Goal: Transaction & Acquisition: Book appointment/travel/reservation

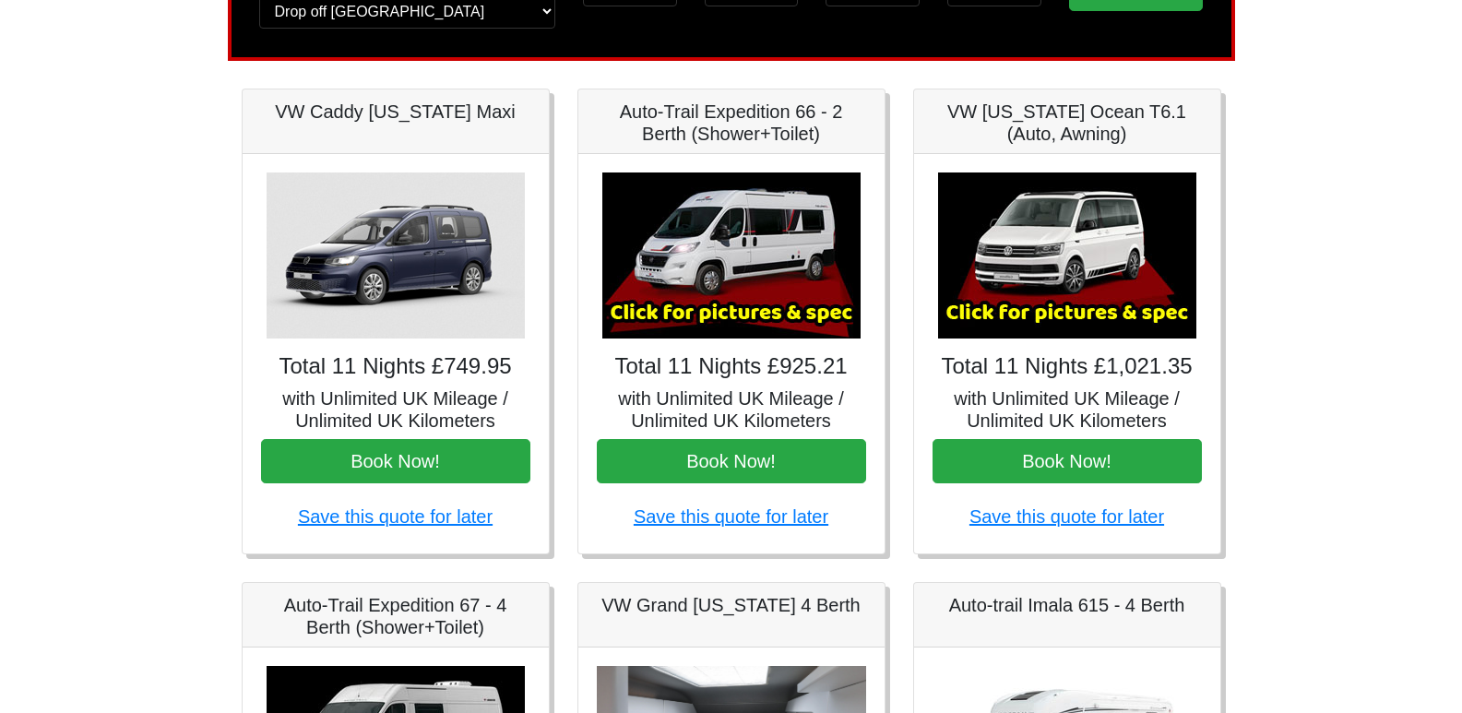
scroll to position [217, 0]
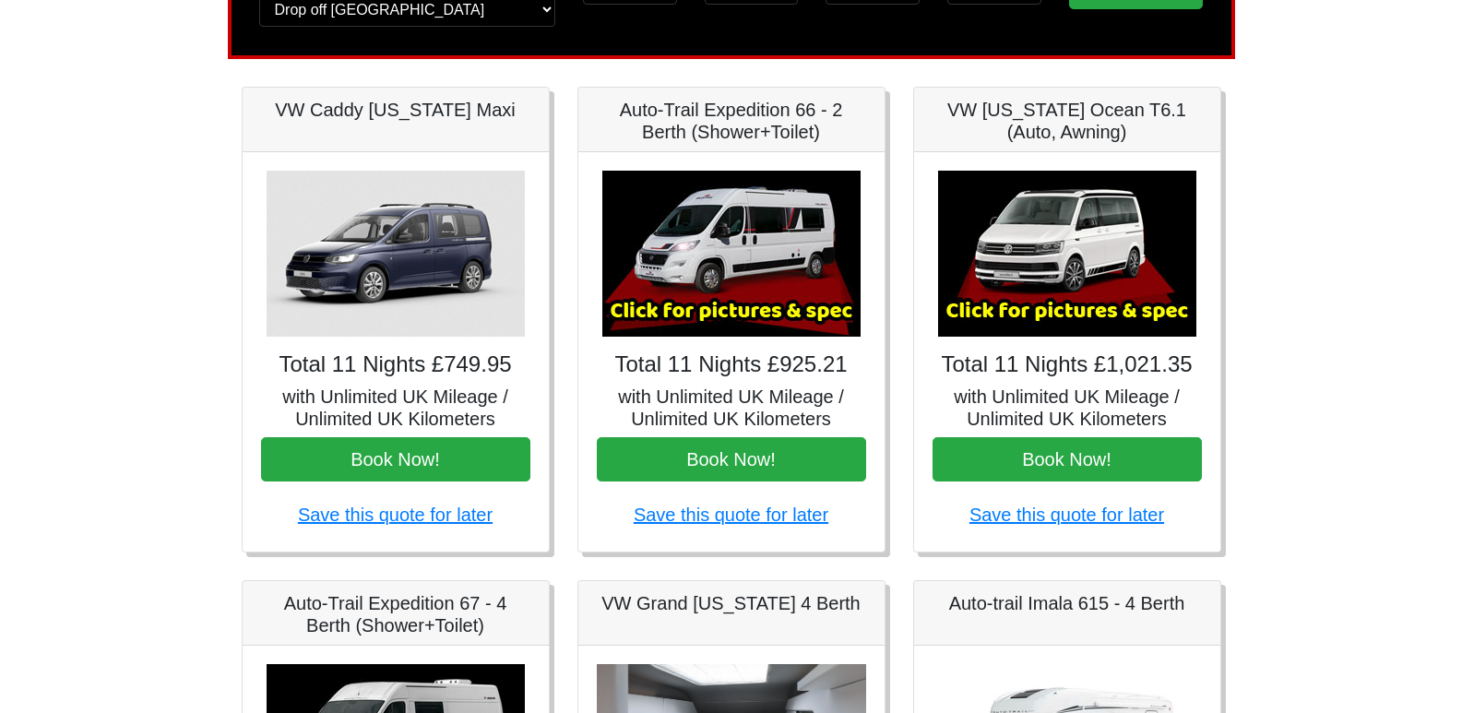
drag, startPoint x: 747, startPoint y: 456, endPoint x: 684, endPoint y: 428, distance: 69.4
click at [684, 428] on h5 "with Unlimited UK Mileage / Unlimited UK Kilometers" at bounding box center [731, 408] width 269 height 44
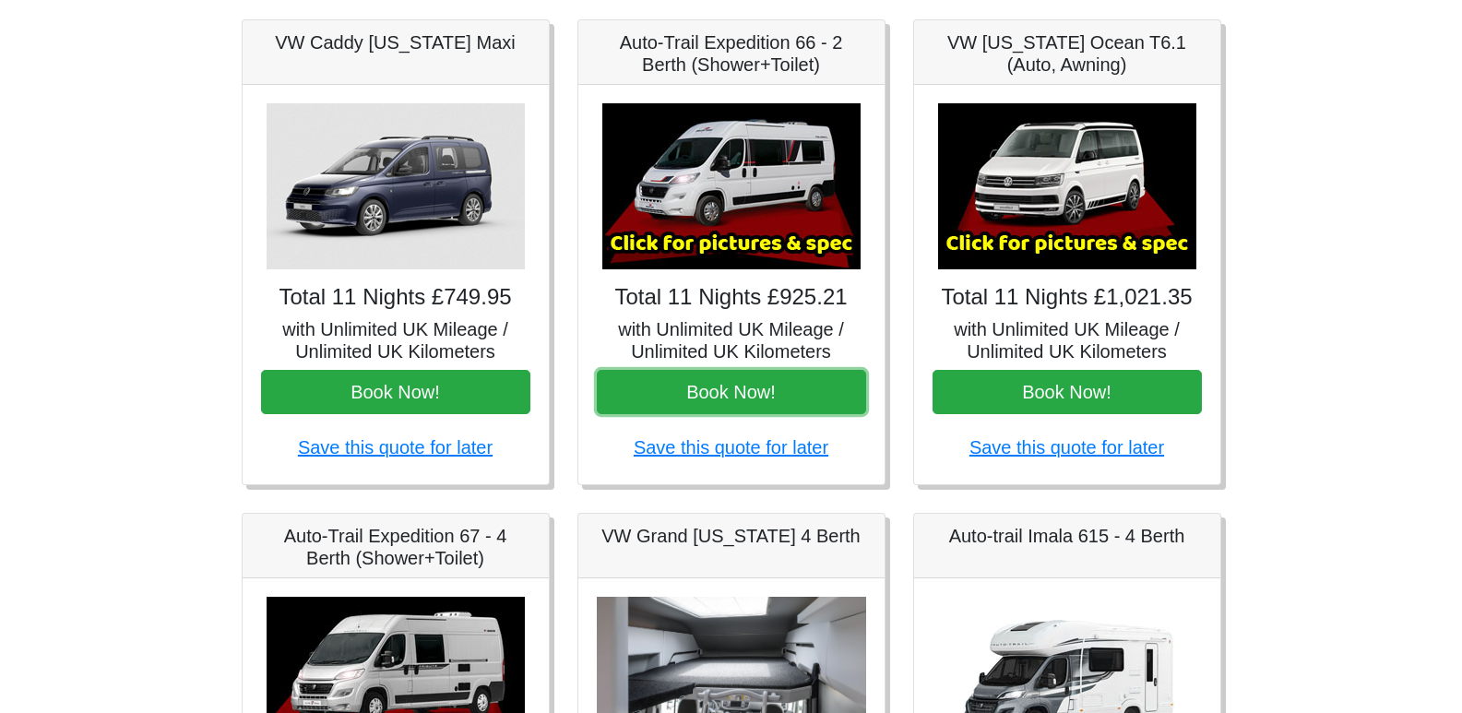
scroll to position [287, 0]
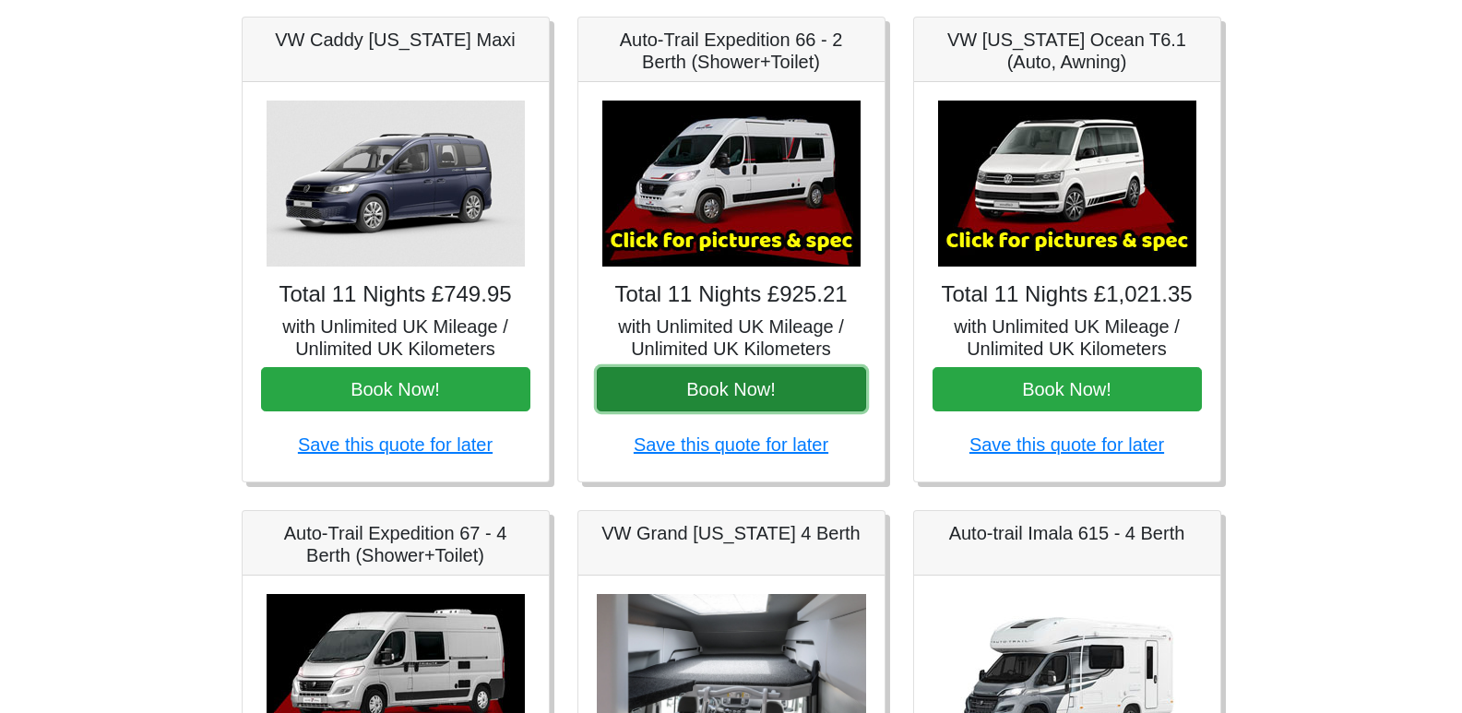
click at [720, 388] on button "Book Now!" at bounding box center [731, 389] width 269 height 44
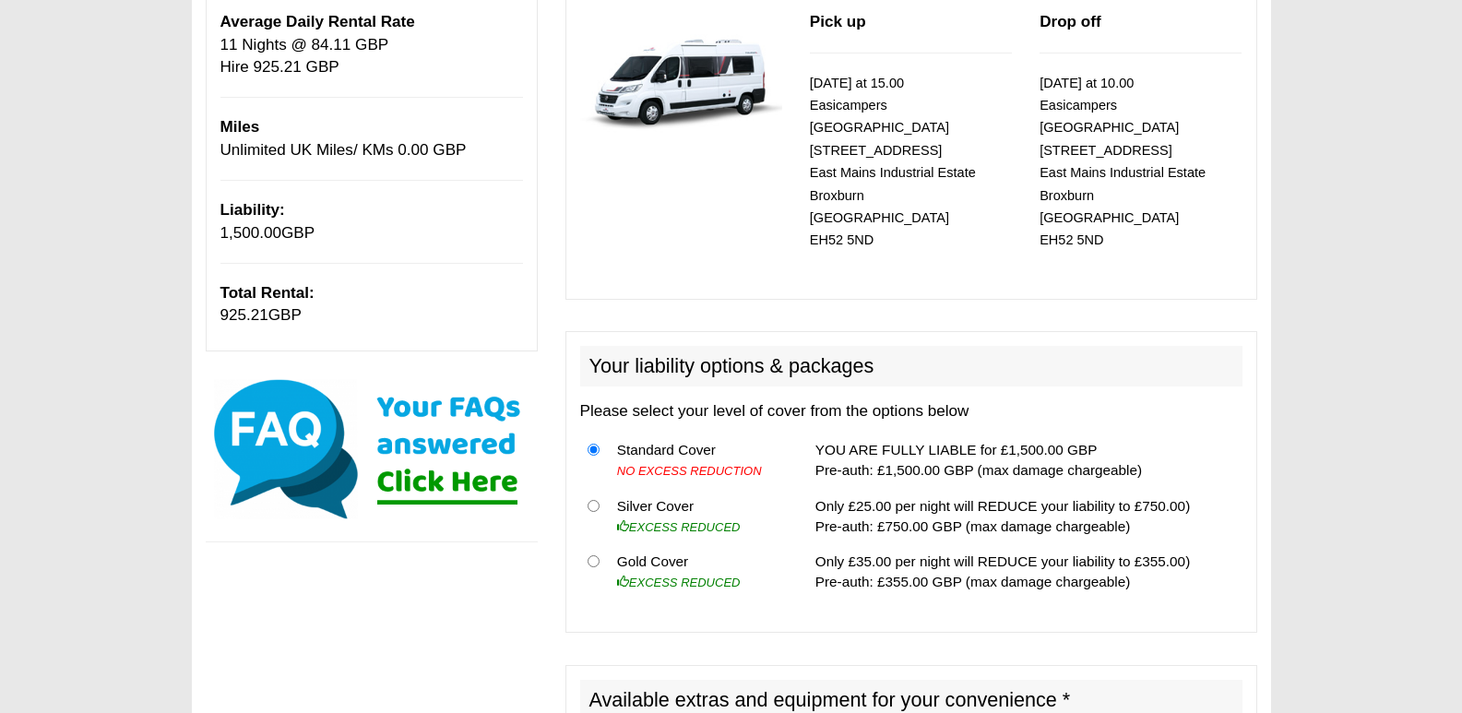
scroll to position [292, 0]
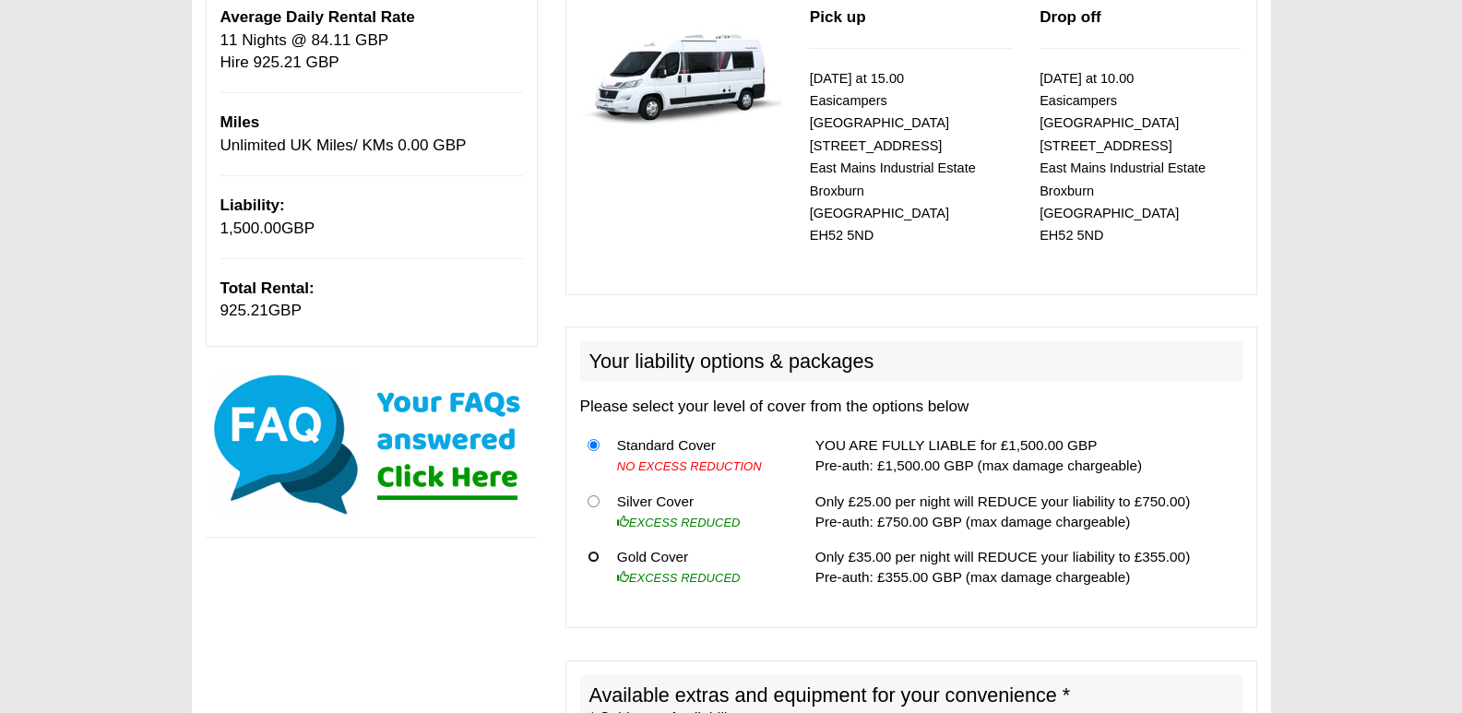
click at [594, 551] on input "radio" at bounding box center [594, 557] width 12 height 12
radio input "true"
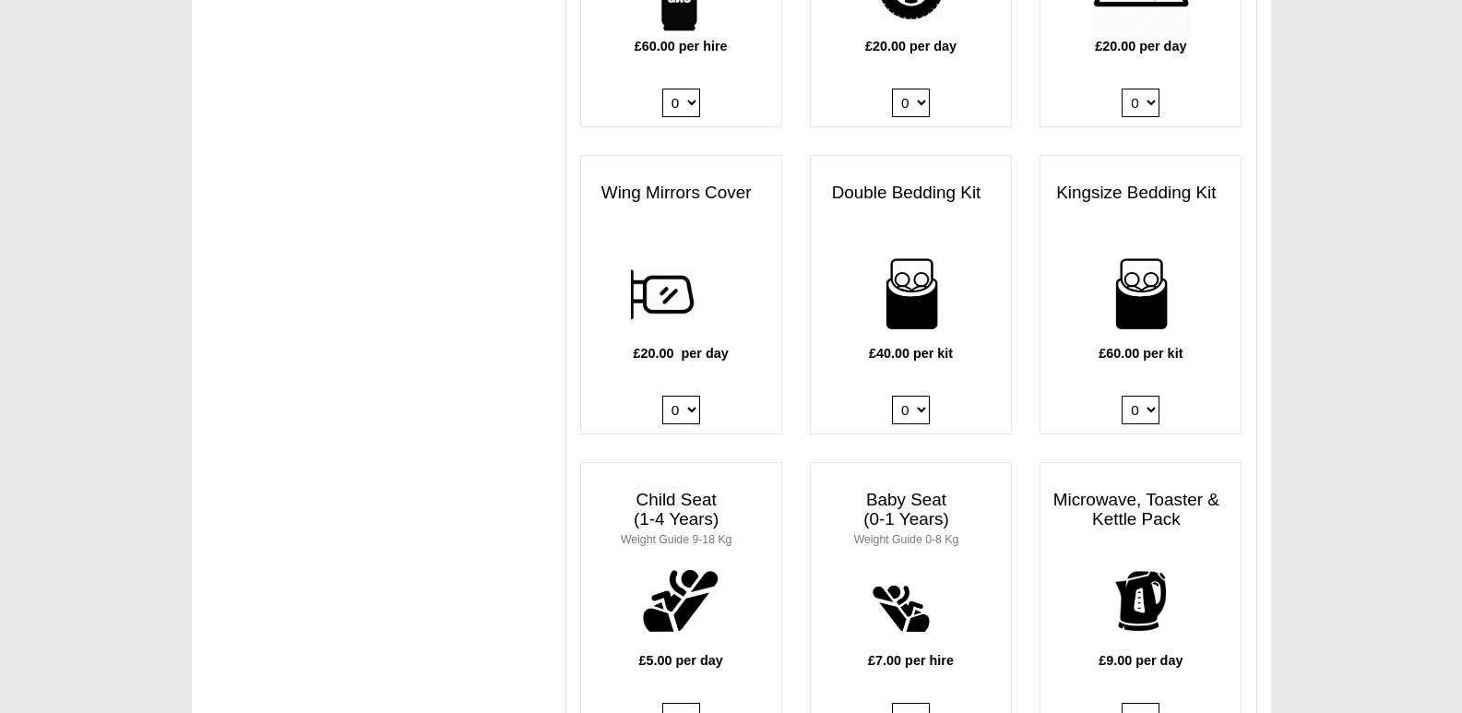
scroll to position [1508, 0]
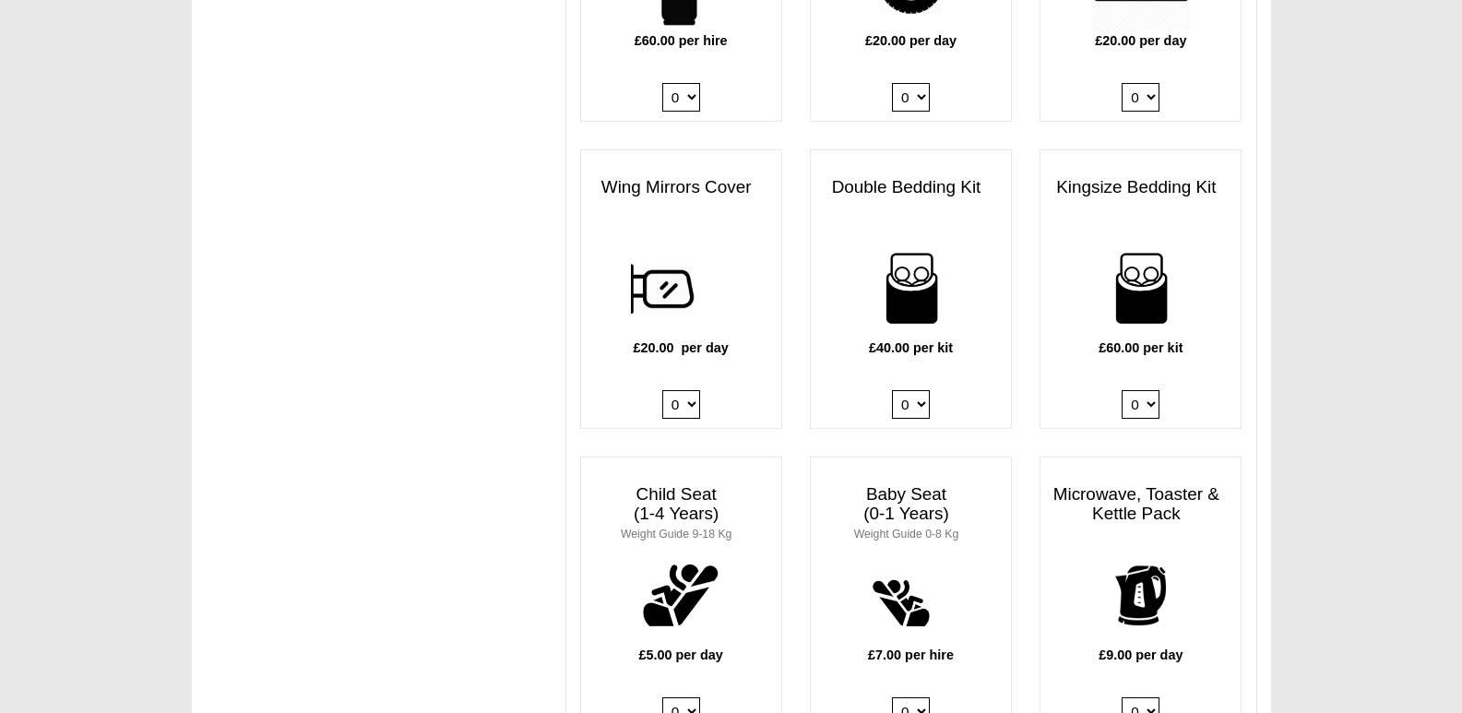
click at [918, 390] on select "0 1 2 3 4" at bounding box center [911, 404] width 38 height 29
select select "Double Bedding Kit x QTY 1 @ 40.00 GBP per kit."
click at [892, 390] on select "0 1 2 3 4" at bounding box center [911, 404] width 38 height 29
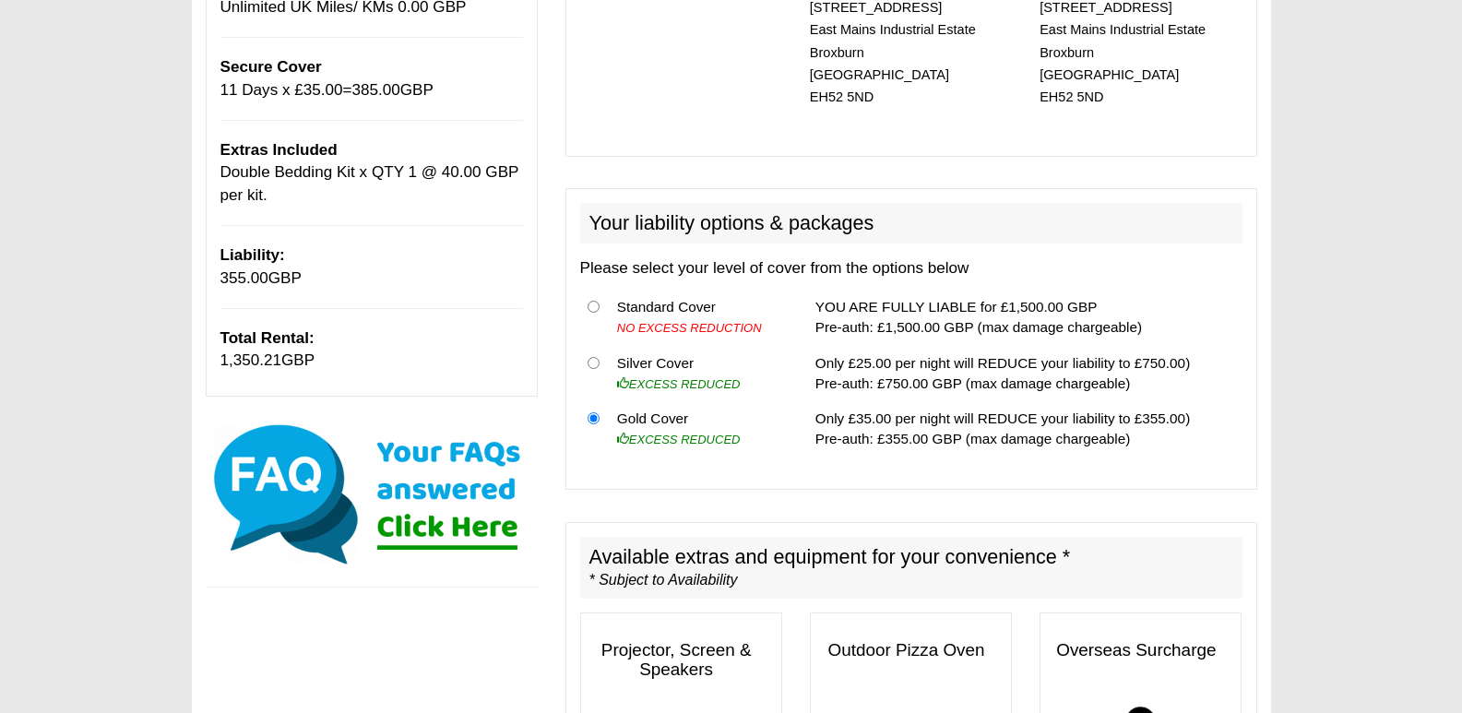
scroll to position [0, 0]
